Goal: Check status: Check status

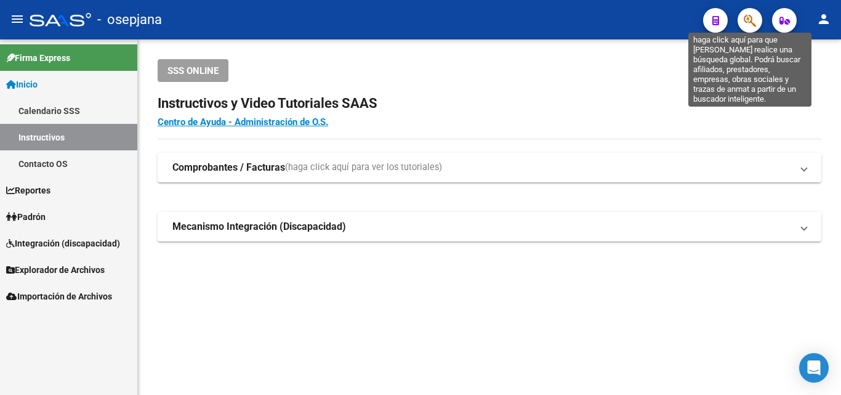
click at [751, 15] on icon "button" at bounding box center [750, 21] width 12 height 14
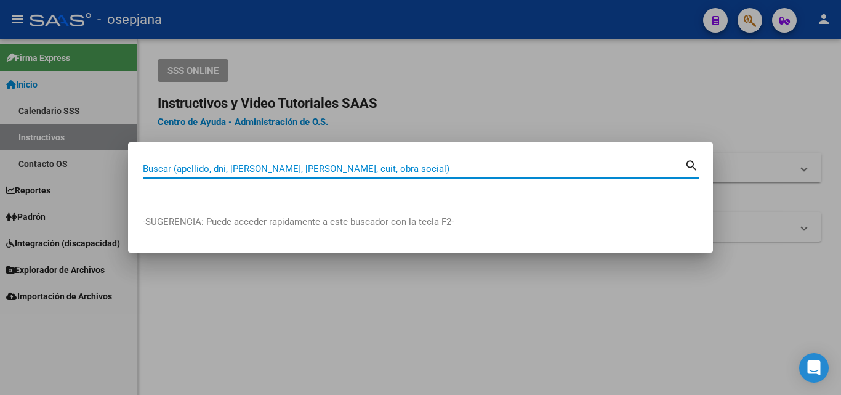
paste input "20-25120034-4"
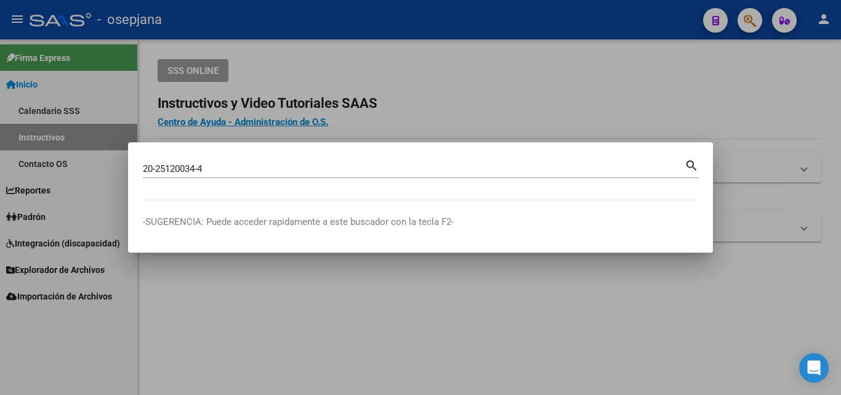
click at [696, 164] on mat-icon "search" at bounding box center [692, 164] width 14 height 15
type input "20251200344"
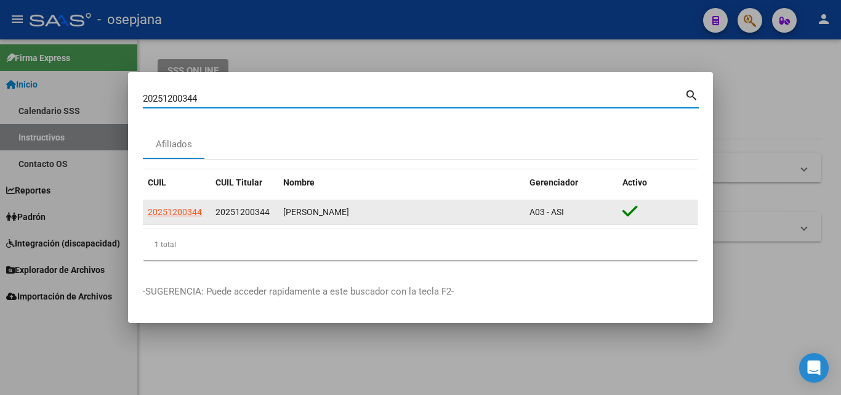
click at [211, 209] on datatable-body-cell "20251200344" at bounding box center [245, 212] width 68 height 24
click at [199, 214] on span "20251200344" at bounding box center [175, 212] width 54 height 10
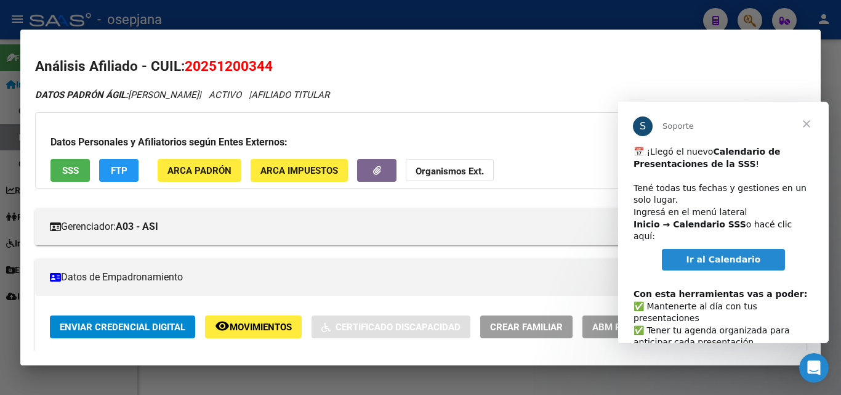
scroll to position [169, 0]
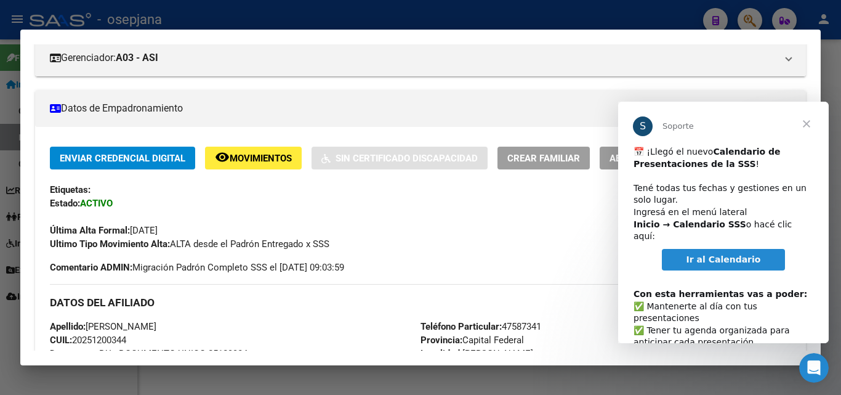
click at [807, 124] on span "Cerrar" at bounding box center [806, 124] width 44 height 44
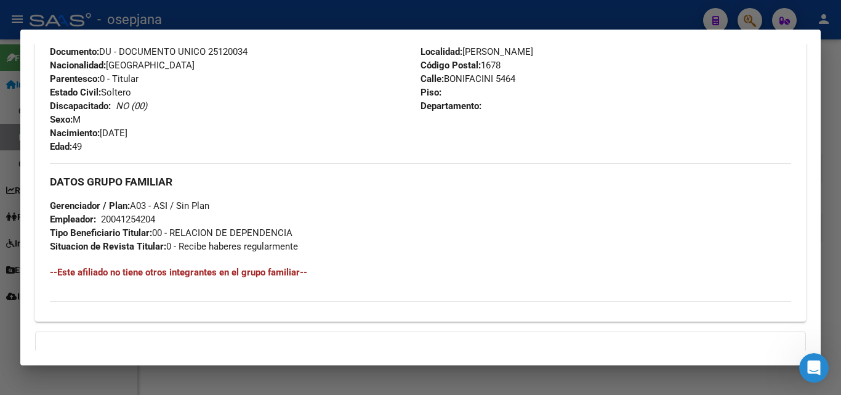
scroll to position [477, 0]
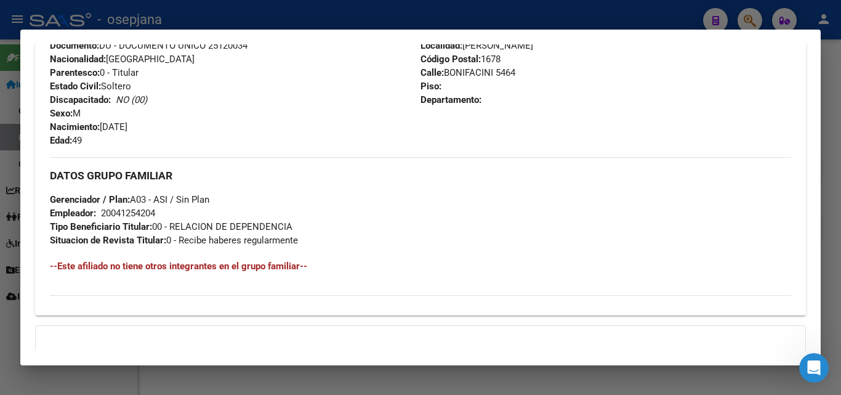
click at [191, 268] on h4 "--Este afiliado no tiene otros integrantes en el grupo familiar--" at bounding box center [420, 266] width 741 height 14
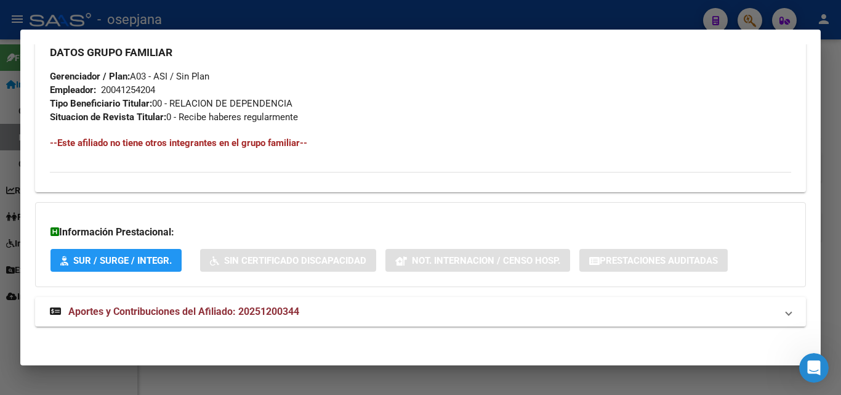
scroll to position [603, 0]
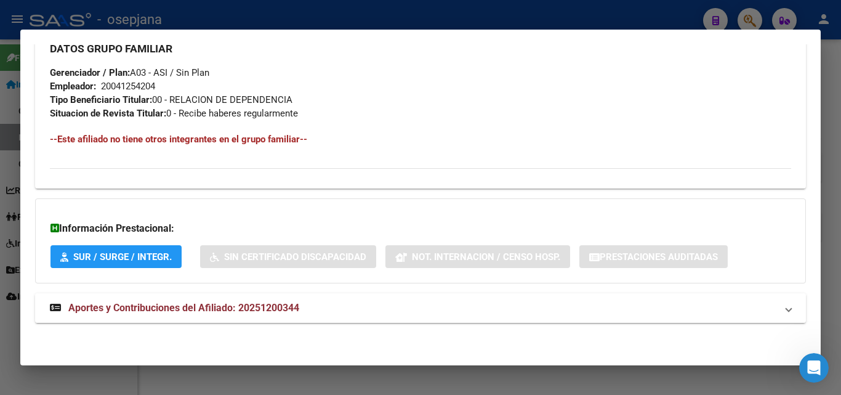
click at [228, 304] on span "Aportes y Contribuciones del Afiliado: 20251200344" at bounding box center [183, 308] width 231 height 12
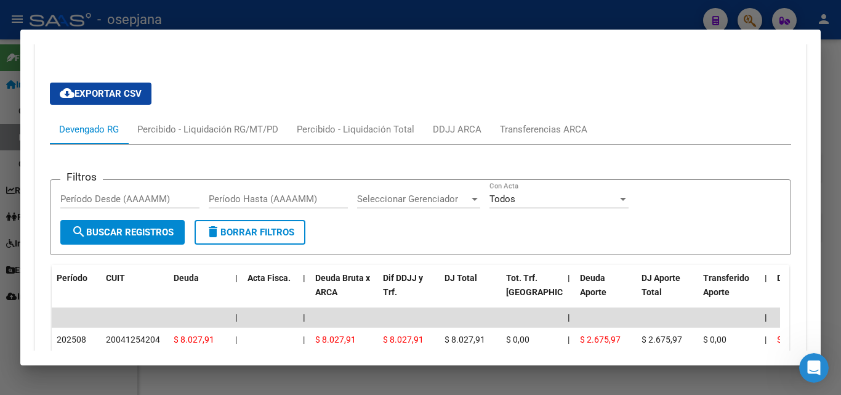
scroll to position [911, 0]
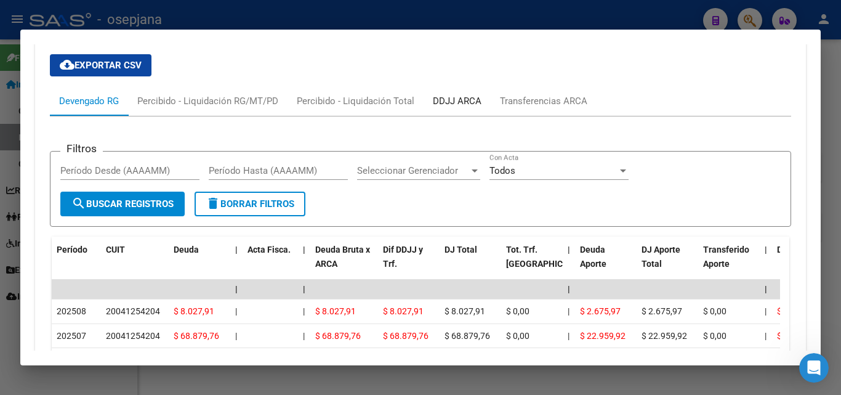
click at [465, 95] on div "DDJJ ARCA" at bounding box center [457, 101] width 49 height 14
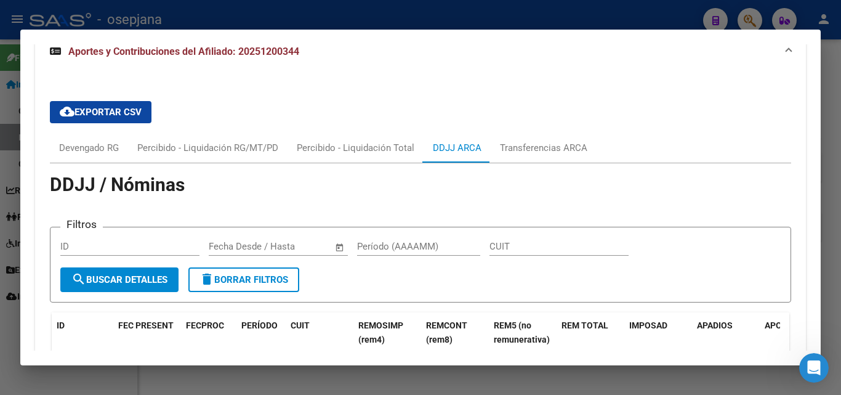
scroll to position [850, 0]
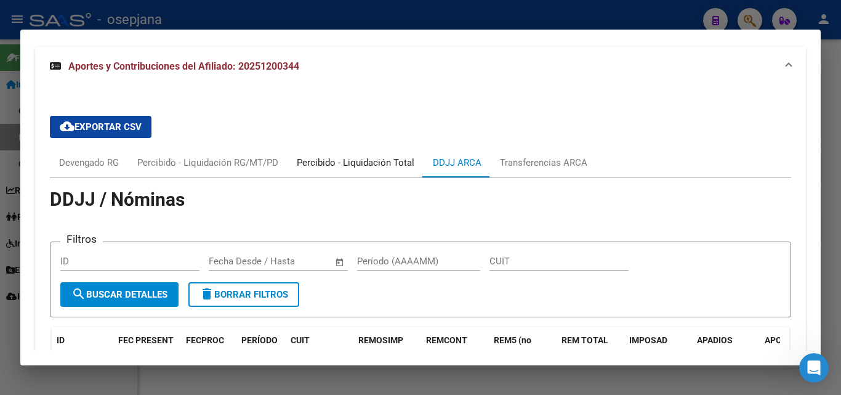
click at [353, 161] on div "Percibido - Liquidación Total" at bounding box center [356, 163] width 118 height 14
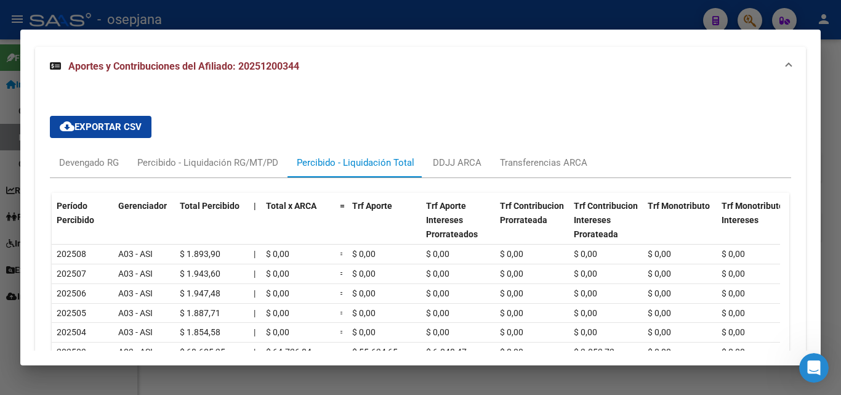
scroll to position [911, 0]
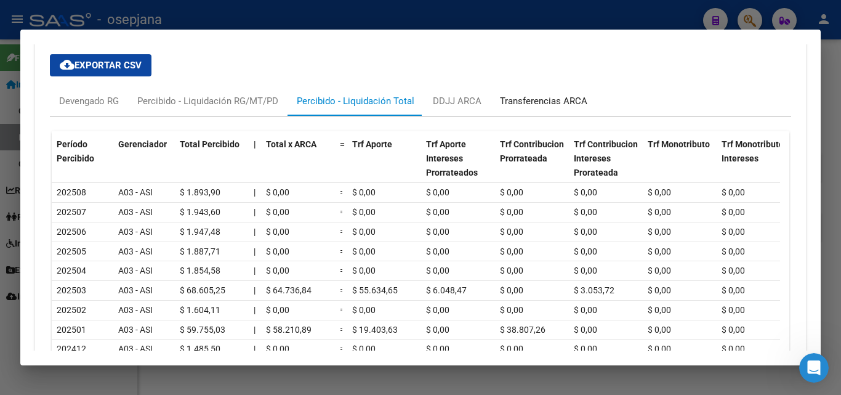
click at [560, 103] on div "Transferencias ARCA" at bounding box center [543, 101] width 87 height 14
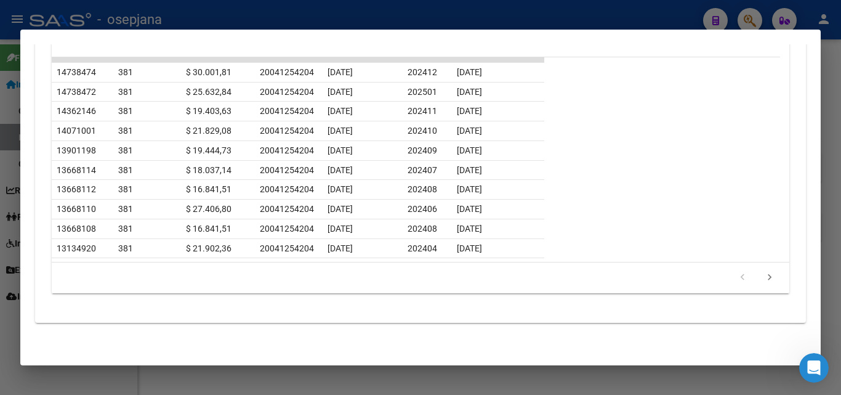
scroll to position [844, 0]
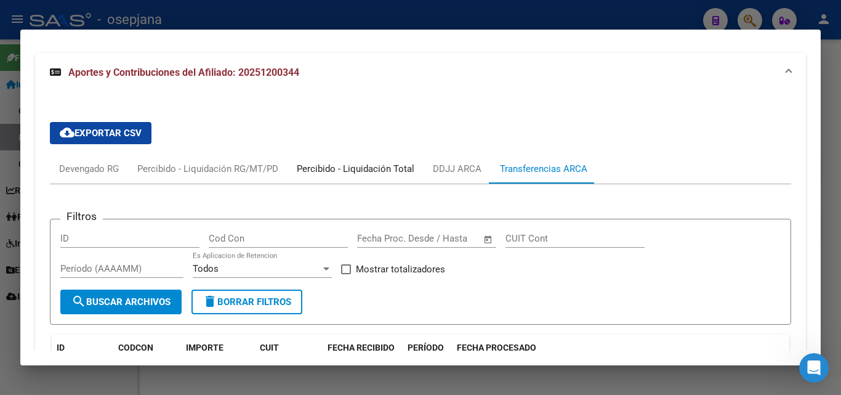
click at [319, 162] on div "Percibido - Liquidación Total" at bounding box center [356, 169] width 118 height 14
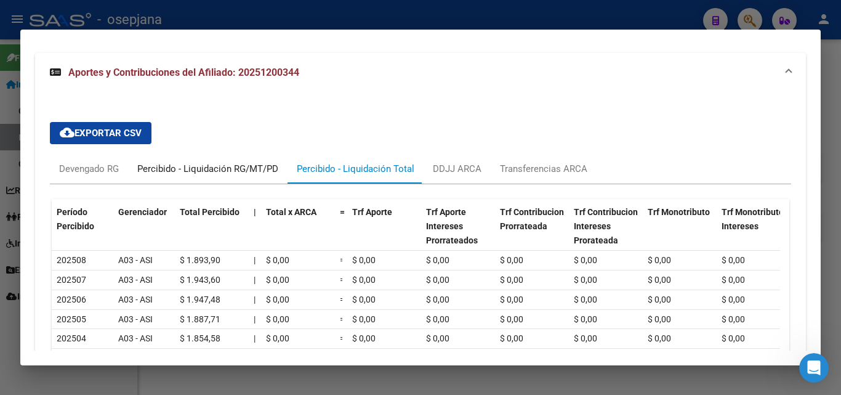
click at [246, 171] on div "Percibido - Liquidación RG/MT/PD" at bounding box center [207, 169] width 141 height 14
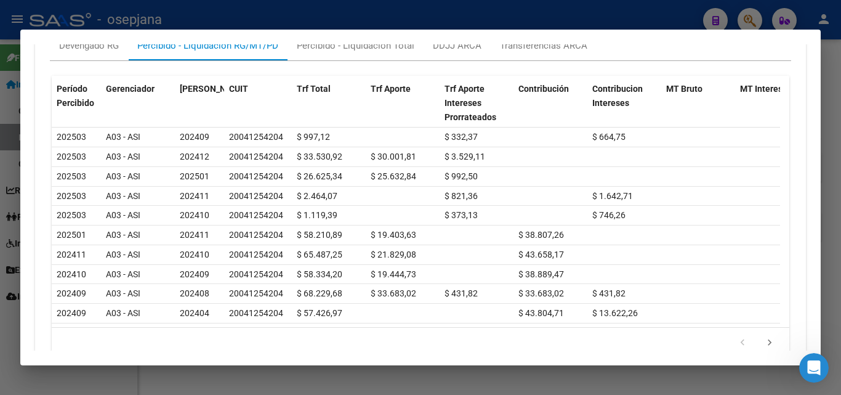
scroll to position [905, 0]
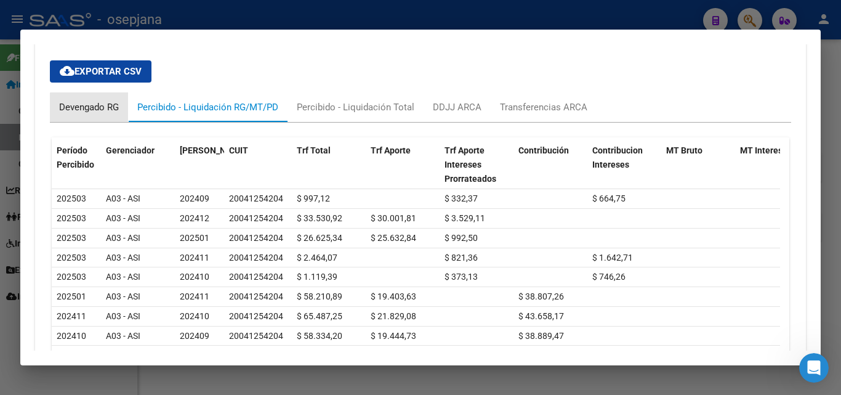
click at [104, 111] on div "Devengado RG" at bounding box center [89, 107] width 60 height 14
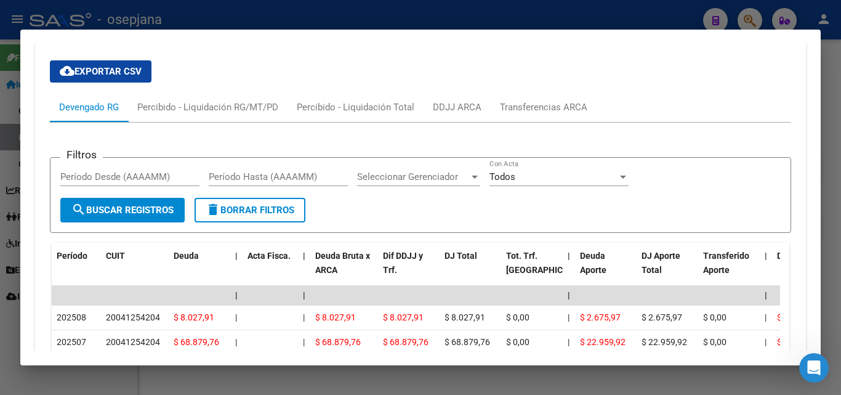
scroll to position [967, 0]
